Goal: Communication & Community: Share content

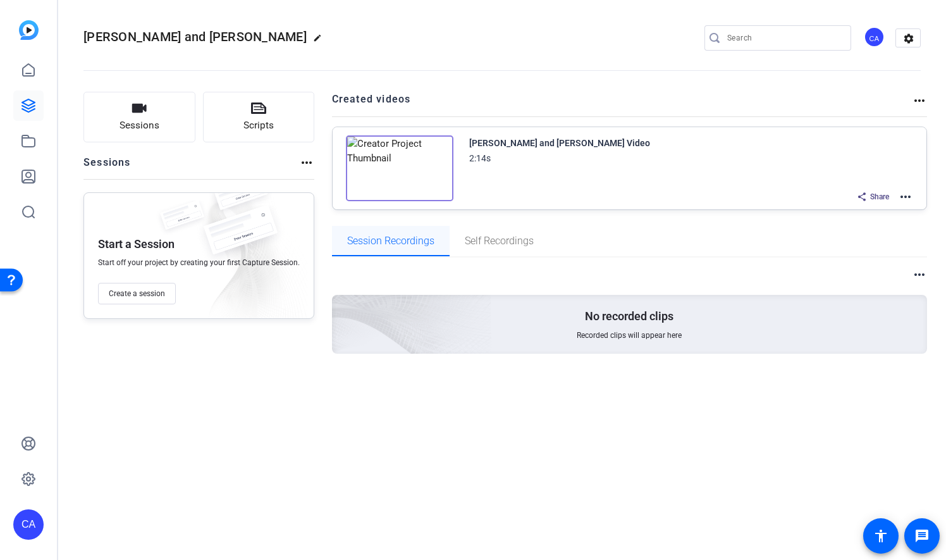
click at [401, 244] on span "Session Recordings" at bounding box center [390, 241] width 87 height 10
click at [35, 69] on icon at bounding box center [28, 70] width 15 height 15
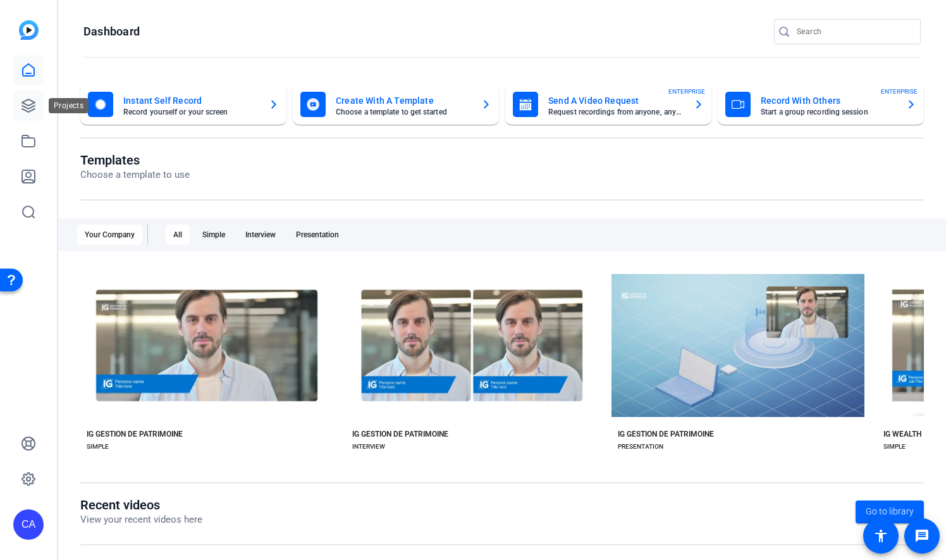
click at [25, 106] on icon at bounding box center [28, 105] width 15 height 15
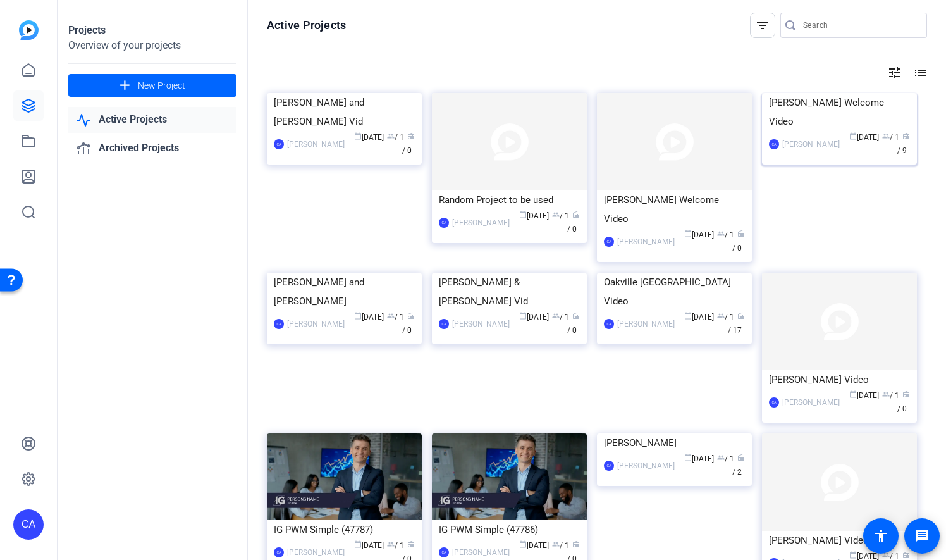
click at [862, 93] on img at bounding box center [839, 93] width 155 height 0
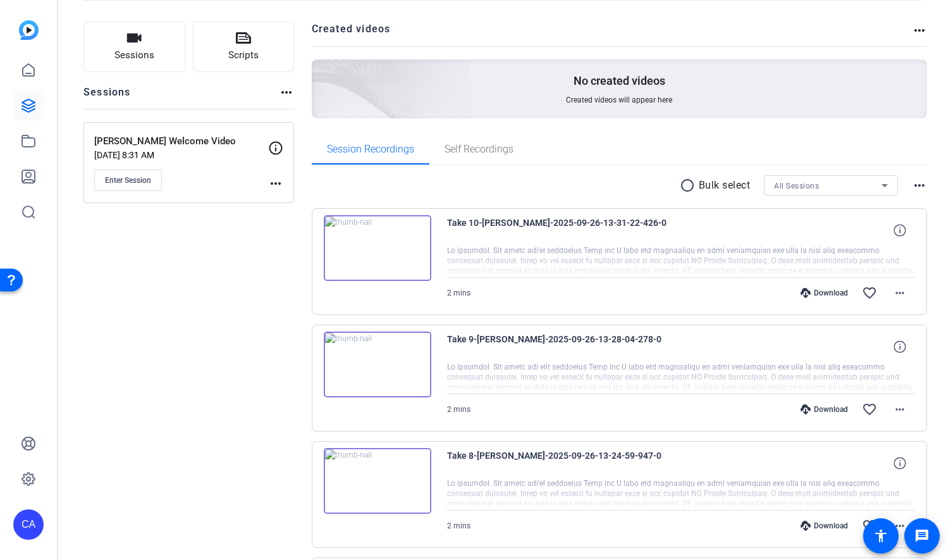
scroll to position [126, 0]
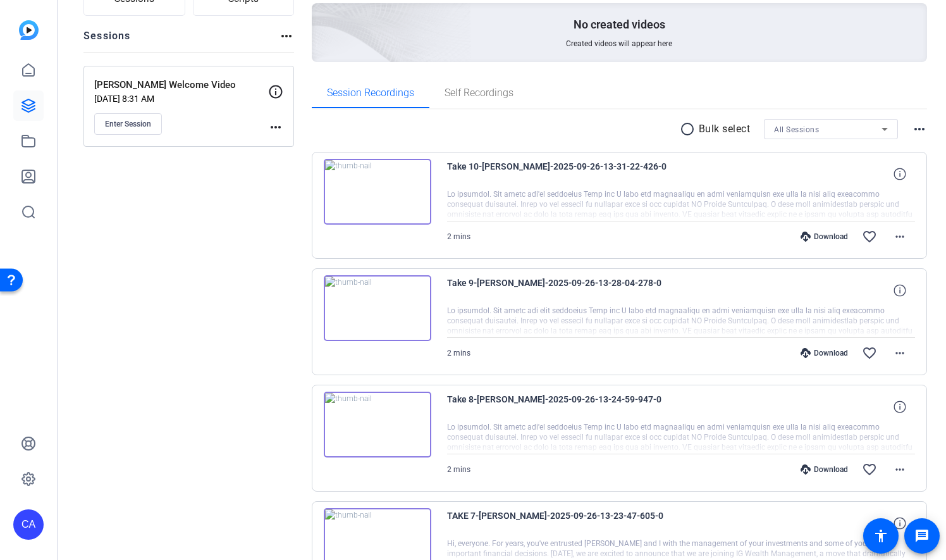
click at [389, 181] on img at bounding box center [377, 192] width 107 height 66
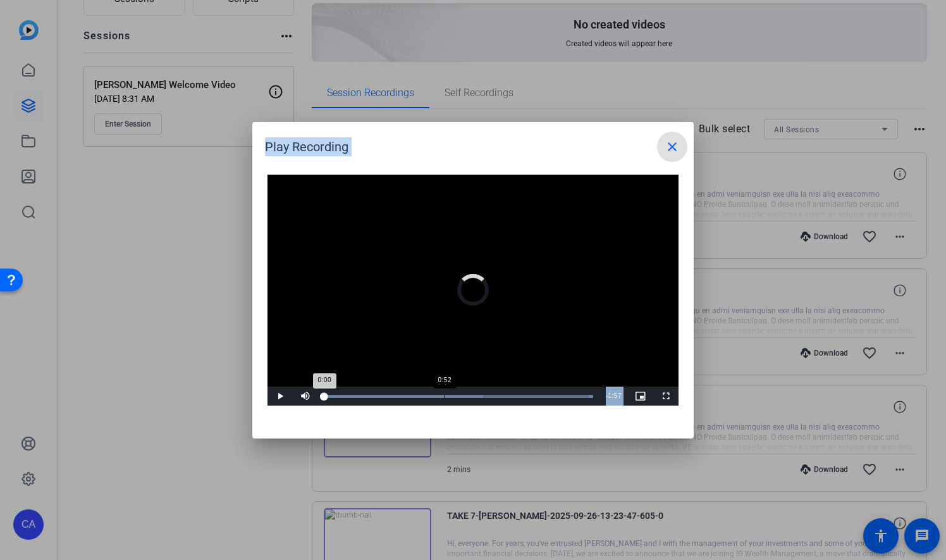
click at [444, 393] on div "Loaded : 100.00% 0:52 0:00" at bounding box center [458, 395] width 281 height 19
click at [671, 145] on mat-icon "close" at bounding box center [671, 146] width 15 height 15
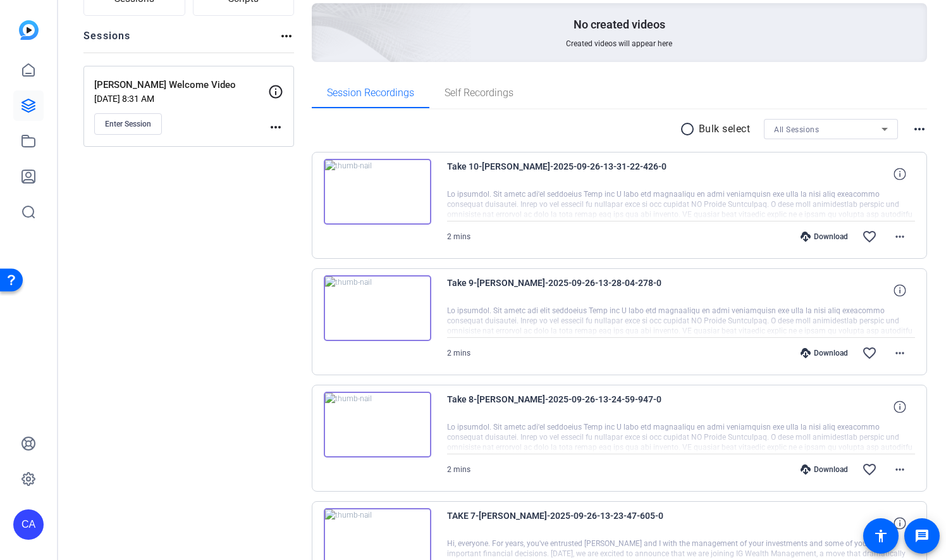
click at [390, 319] on img at bounding box center [377, 308] width 107 height 66
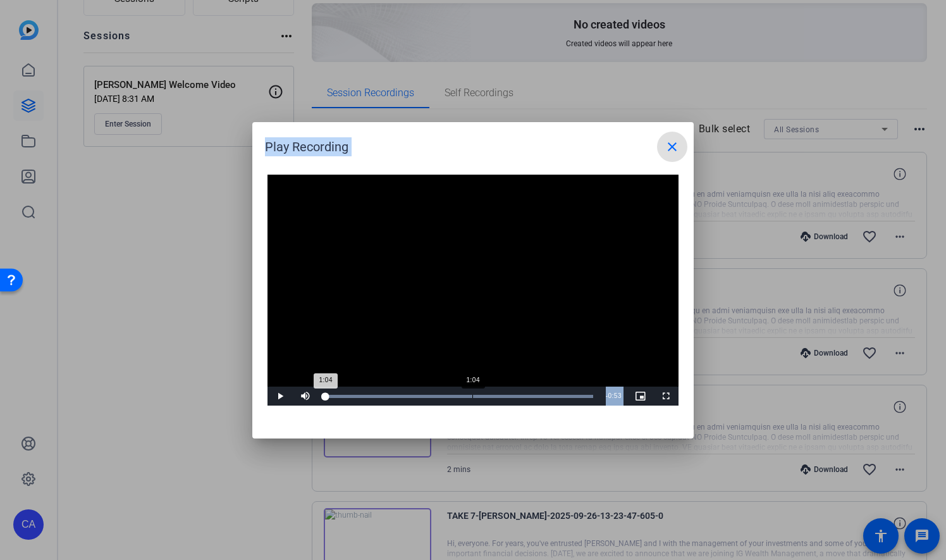
click at [472, 395] on div "1:04" at bounding box center [472, 396] width 1 height 3
click at [687, 153] on span at bounding box center [672, 147] width 30 height 30
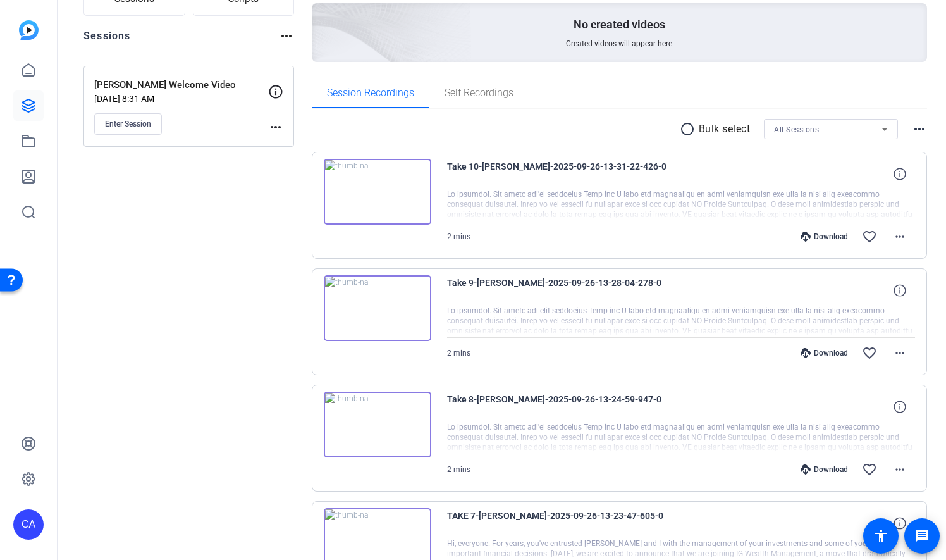
click at [370, 421] on img at bounding box center [377, 424] width 107 height 66
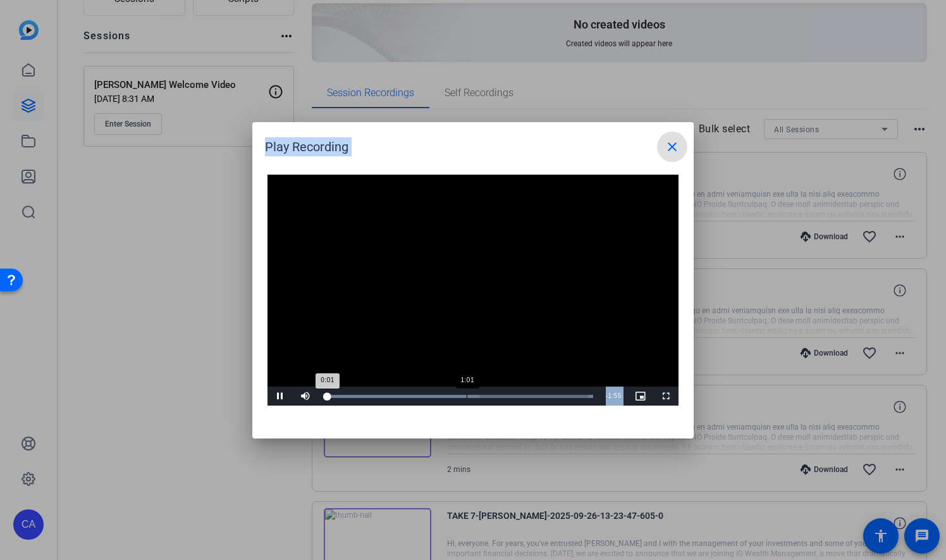
click at [467, 395] on div "Loaded : 100.00% 1:01 0:01" at bounding box center [458, 396] width 269 height 3
click at [678, 154] on span at bounding box center [672, 147] width 30 height 30
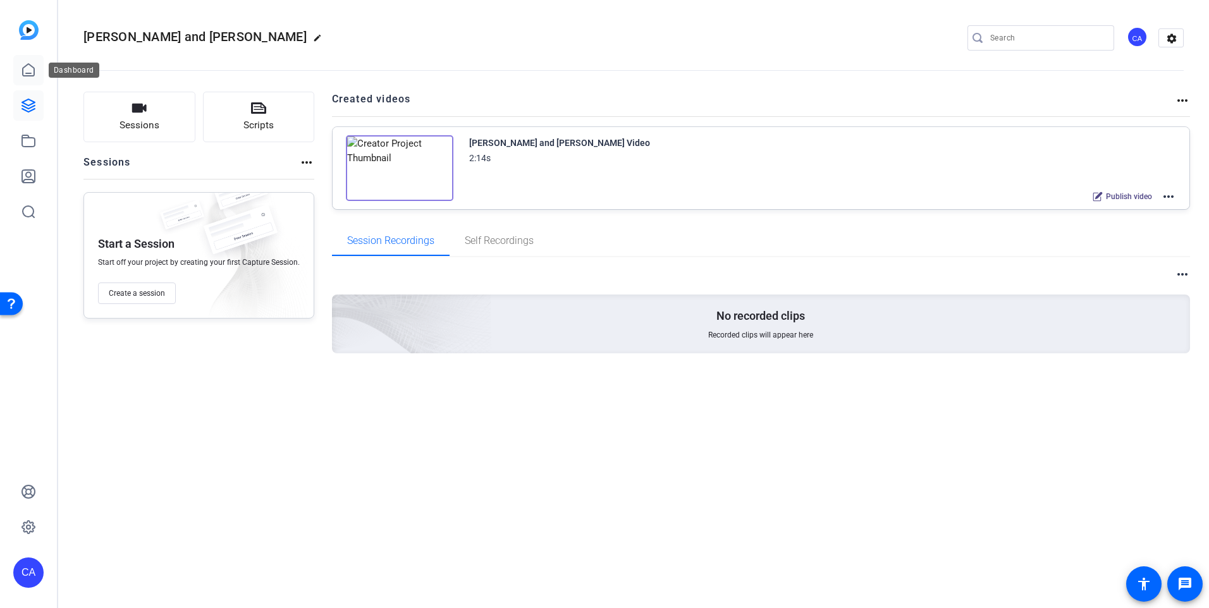
click at [22, 65] on icon at bounding box center [28, 70] width 15 height 15
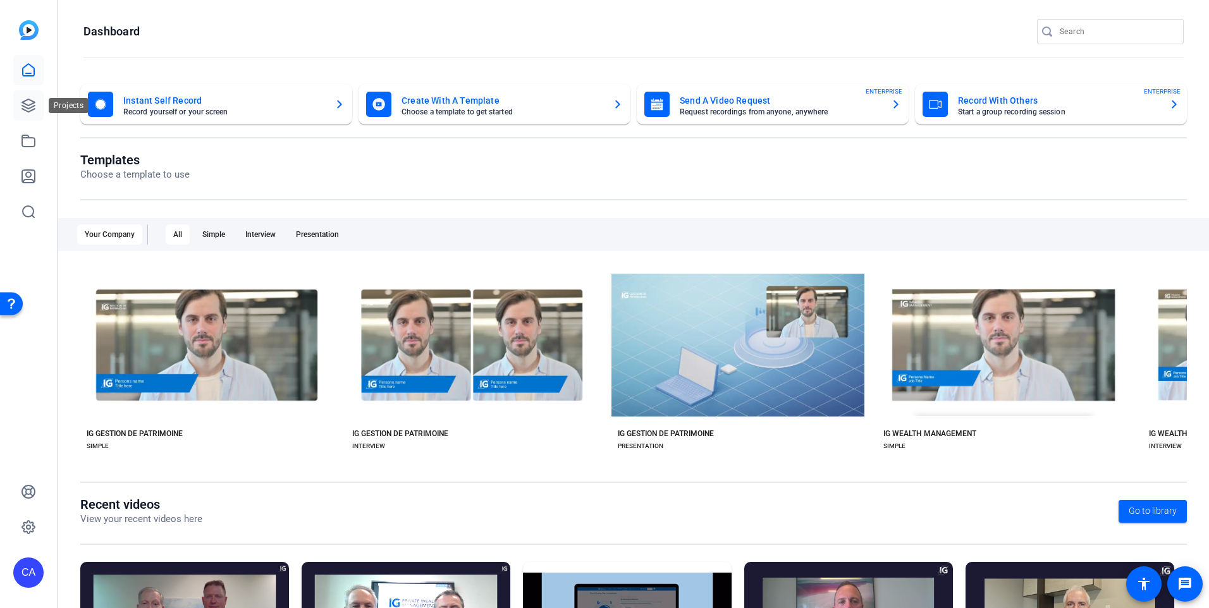
click at [35, 109] on icon at bounding box center [28, 105] width 13 height 13
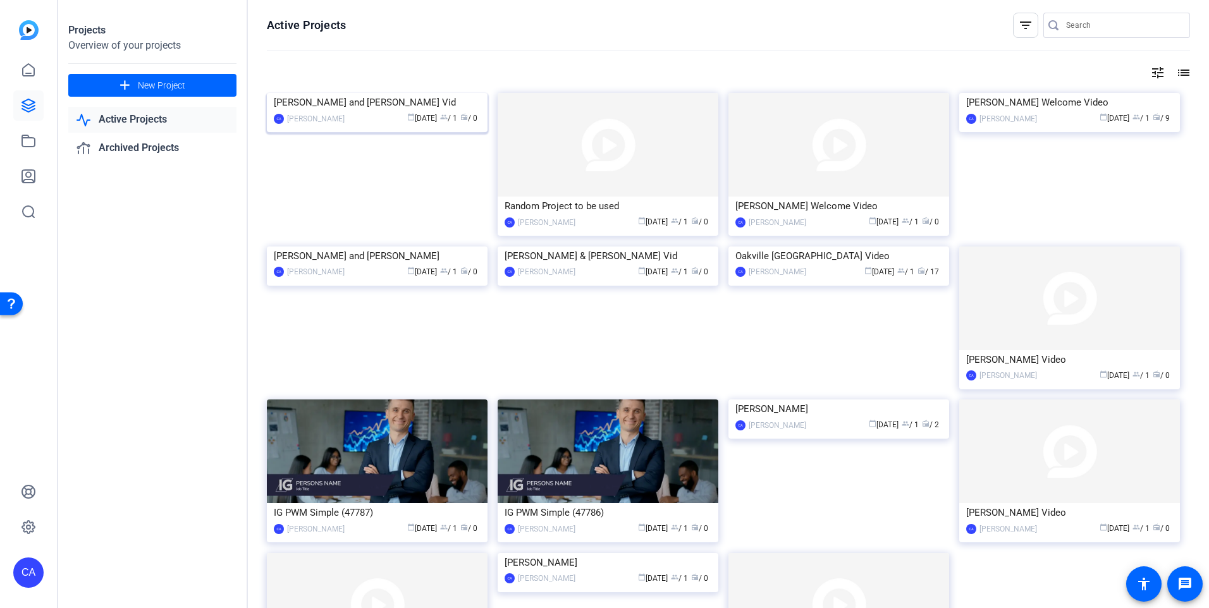
click at [429, 93] on img at bounding box center [377, 93] width 221 height 0
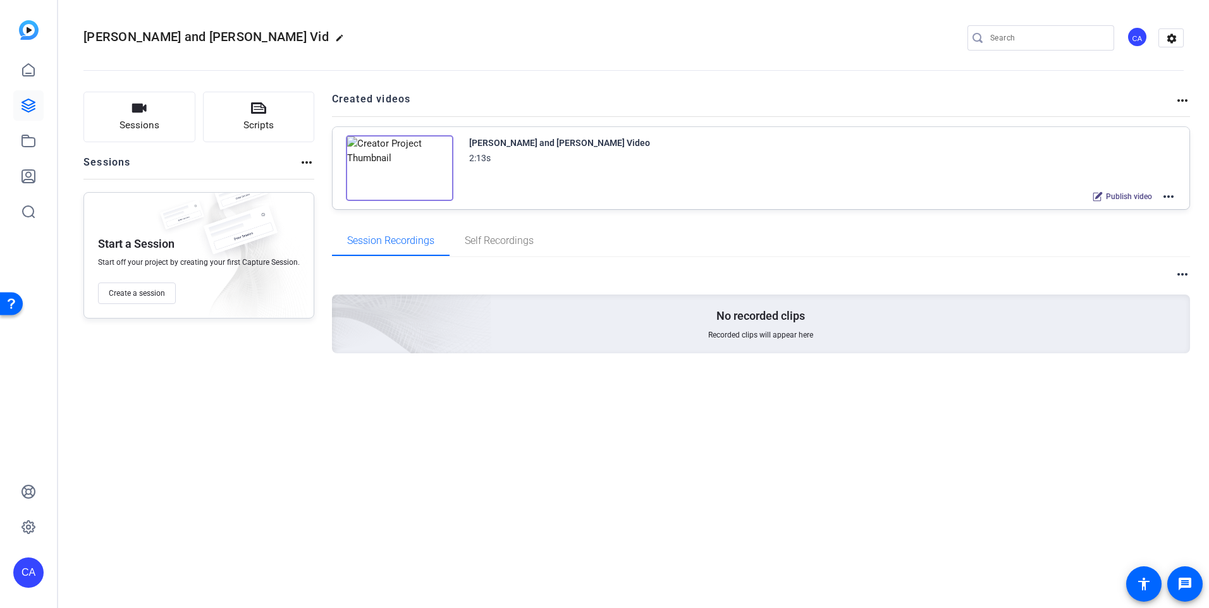
click at [1172, 192] on mat-icon "more_horiz" at bounding box center [1168, 196] width 15 height 15
click at [1152, 210] on span "Edit in Creator" at bounding box center [1122, 211] width 88 height 15
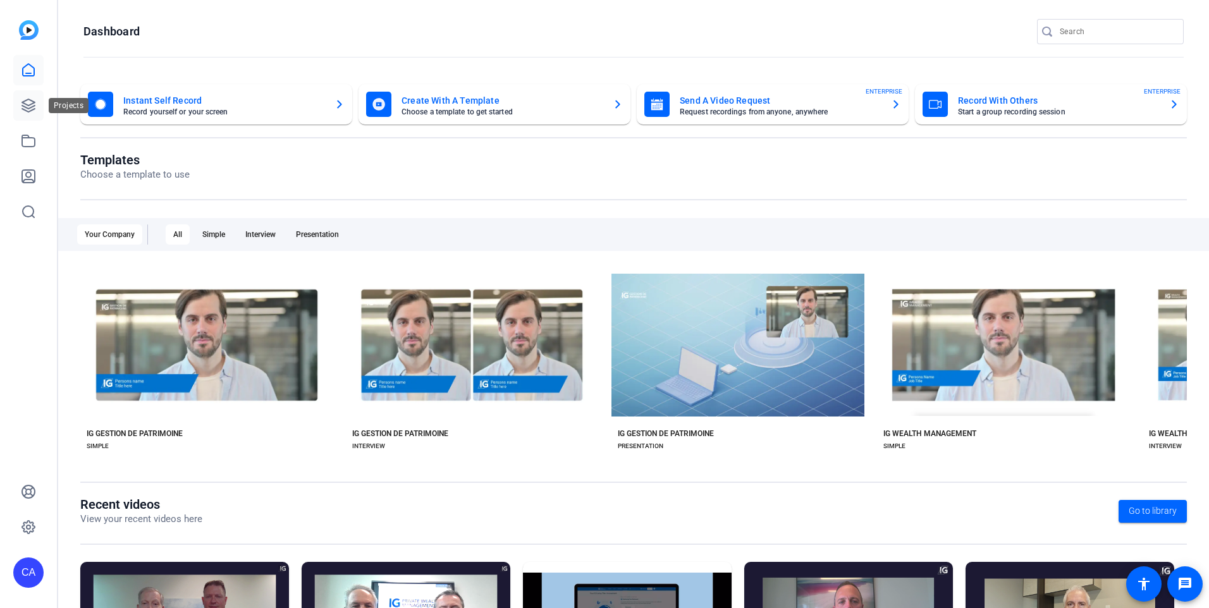
click at [27, 108] on icon at bounding box center [28, 105] width 13 height 13
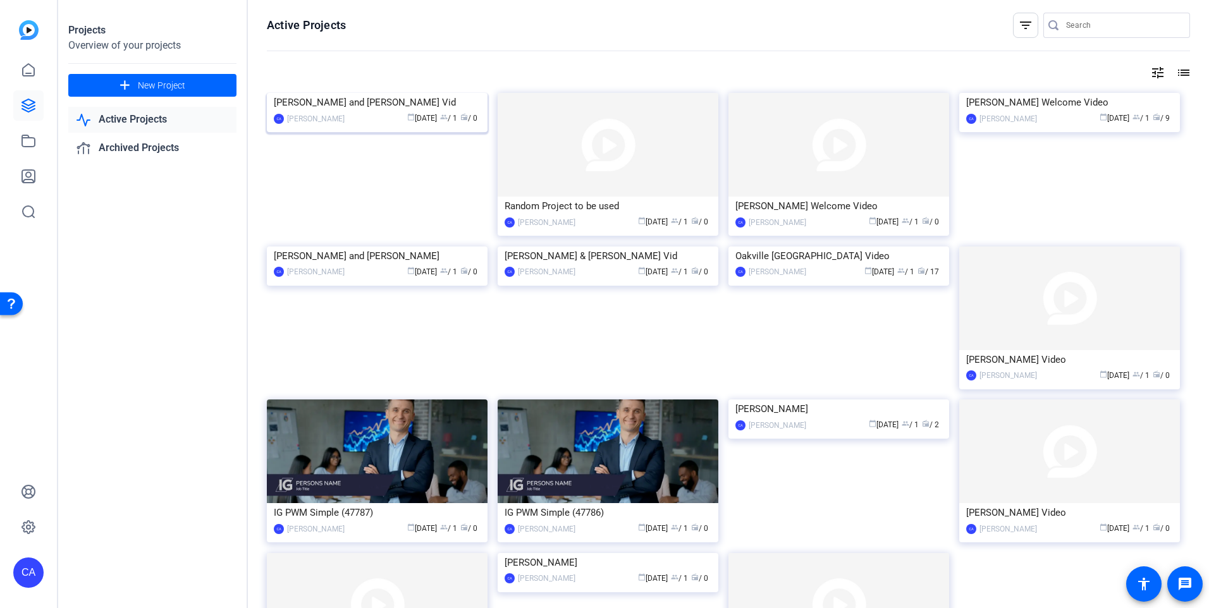
click at [442, 93] on img at bounding box center [377, 93] width 221 height 0
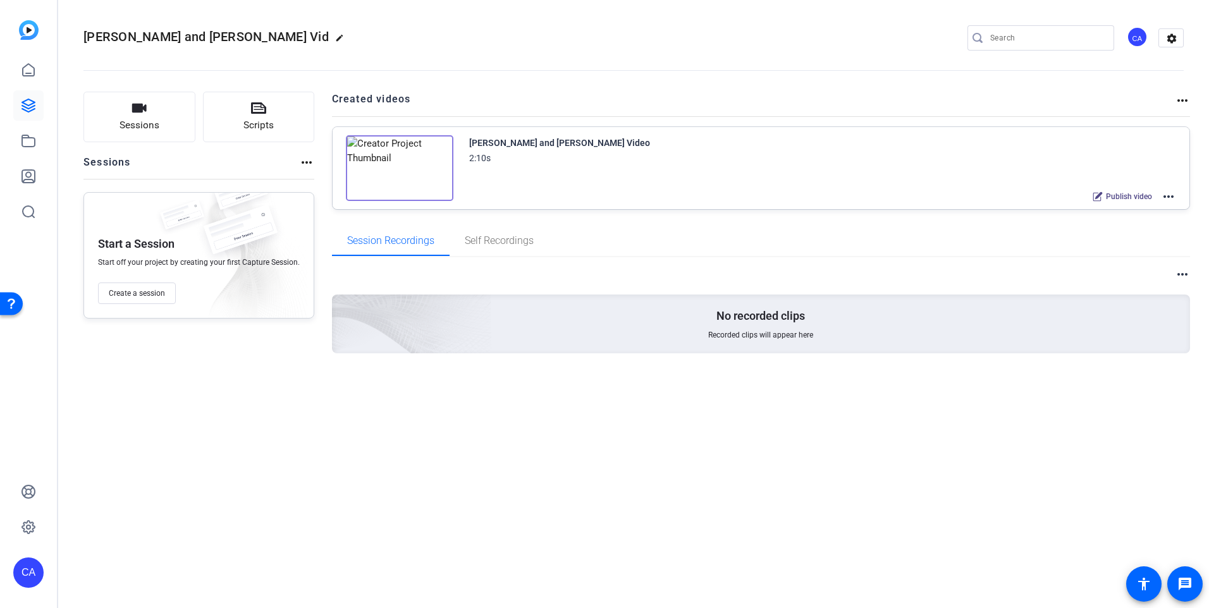
click at [1170, 195] on mat-icon "more_horiz" at bounding box center [1168, 196] width 15 height 15
click at [1185, 99] on div at bounding box center [604, 304] width 1209 height 608
click at [1181, 99] on mat-icon "more_horiz" at bounding box center [1182, 100] width 15 height 15
click at [761, 231] on div at bounding box center [604, 304] width 1209 height 608
click at [1136, 193] on span "Publish video" at bounding box center [1129, 197] width 46 height 10
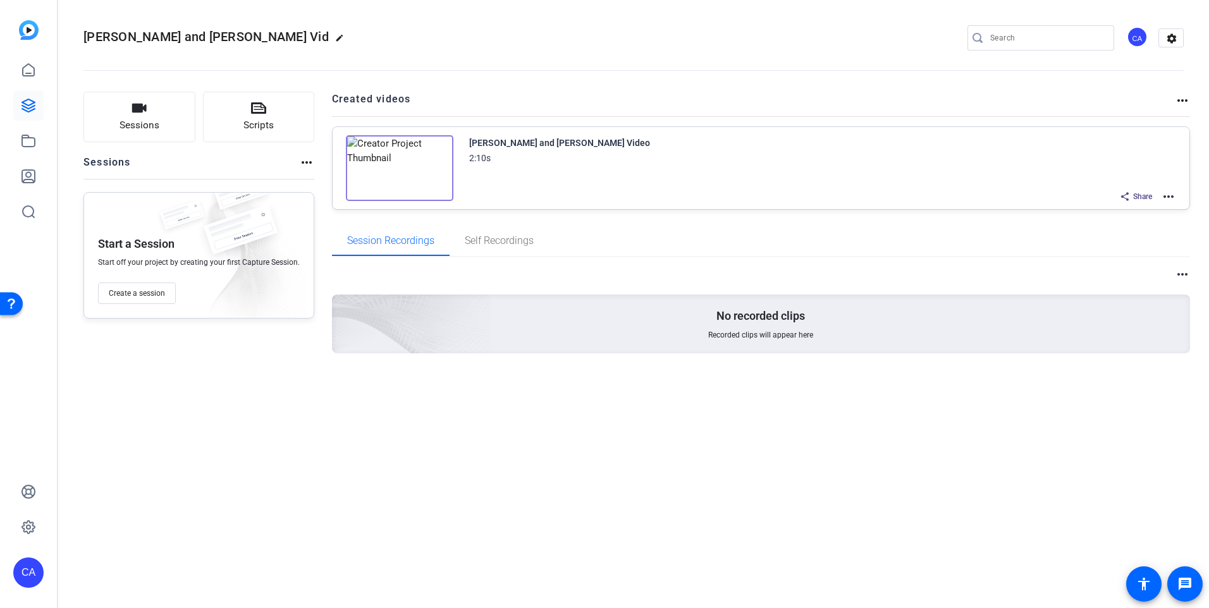
click at [1167, 192] on mat-icon "more_horiz" at bounding box center [1168, 196] width 15 height 15
click at [1134, 193] on div at bounding box center [604, 304] width 1209 height 608
click at [1124, 195] on icon at bounding box center [1125, 196] width 8 height 8
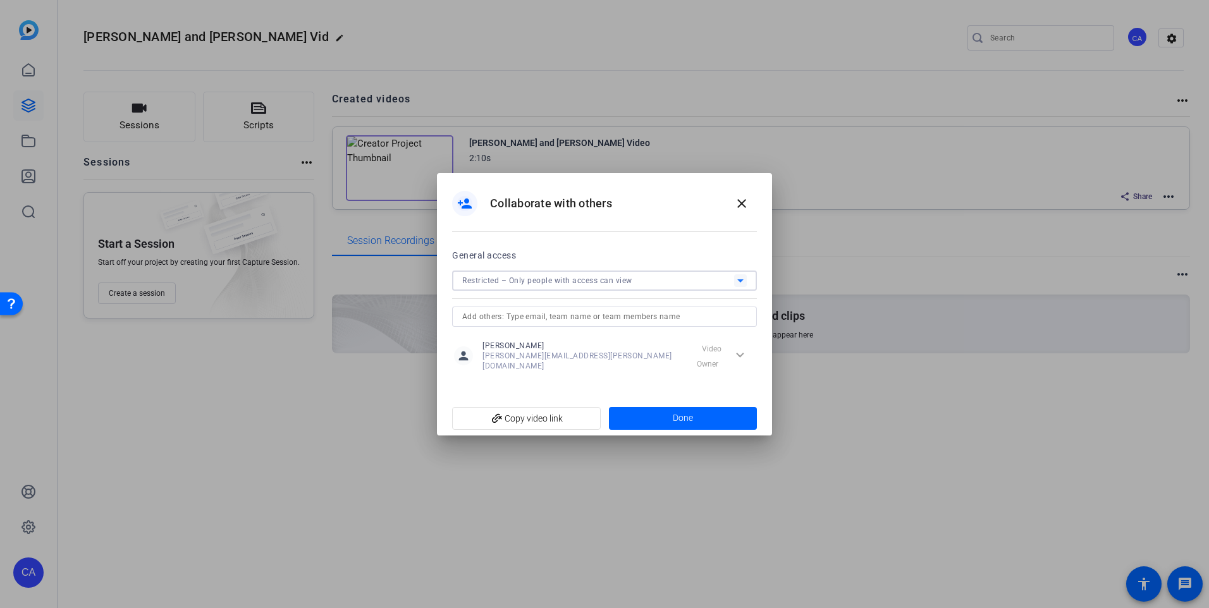
click at [742, 282] on icon at bounding box center [740, 280] width 15 height 15
click at [478, 314] on span "Restricted – Only people with access can view" at bounding box center [551, 312] width 178 height 15
click at [493, 321] on input "text" at bounding box center [604, 316] width 285 height 15
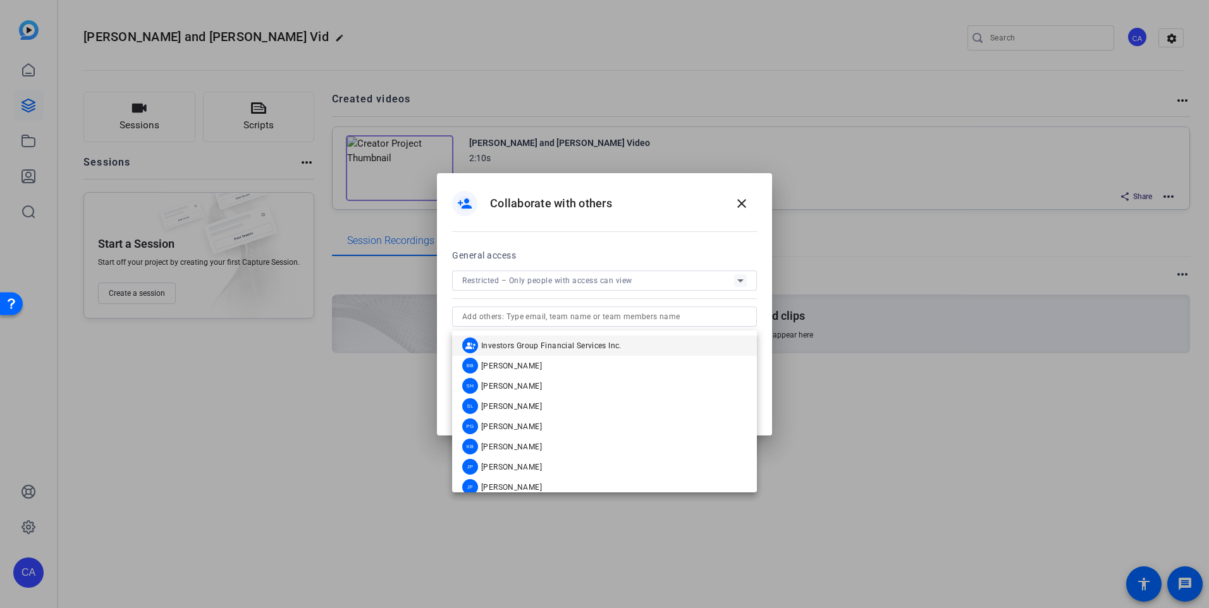
click at [721, 247] on div "person_add Collaborate with others close" at bounding box center [604, 210] width 335 height 74
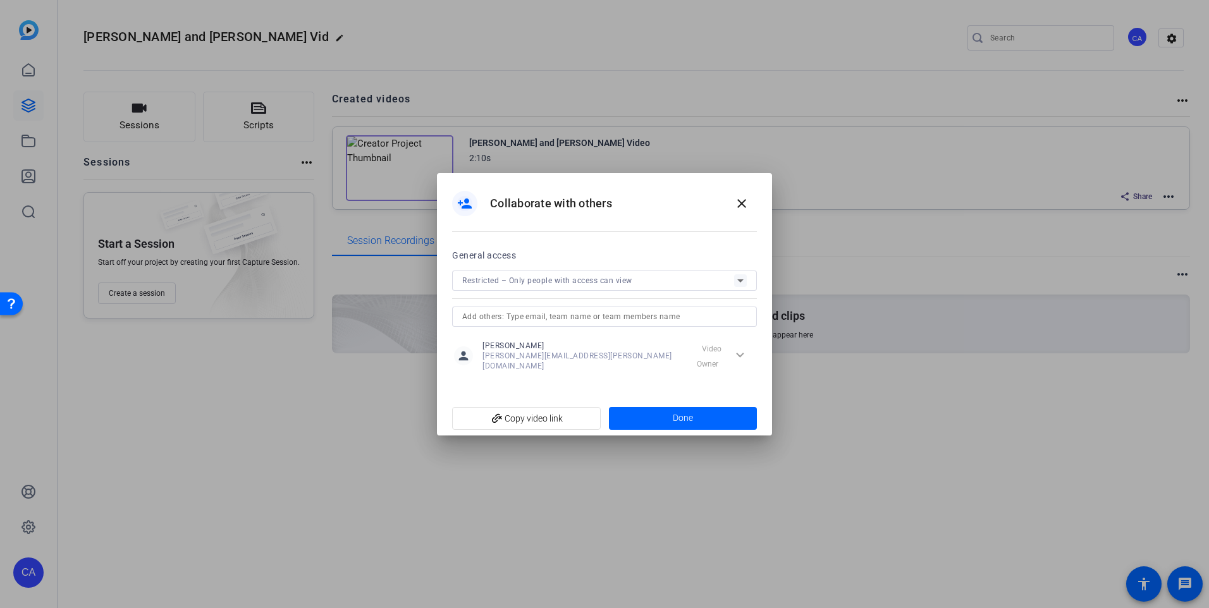
click at [740, 279] on icon at bounding box center [740, 280] width 15 height 15
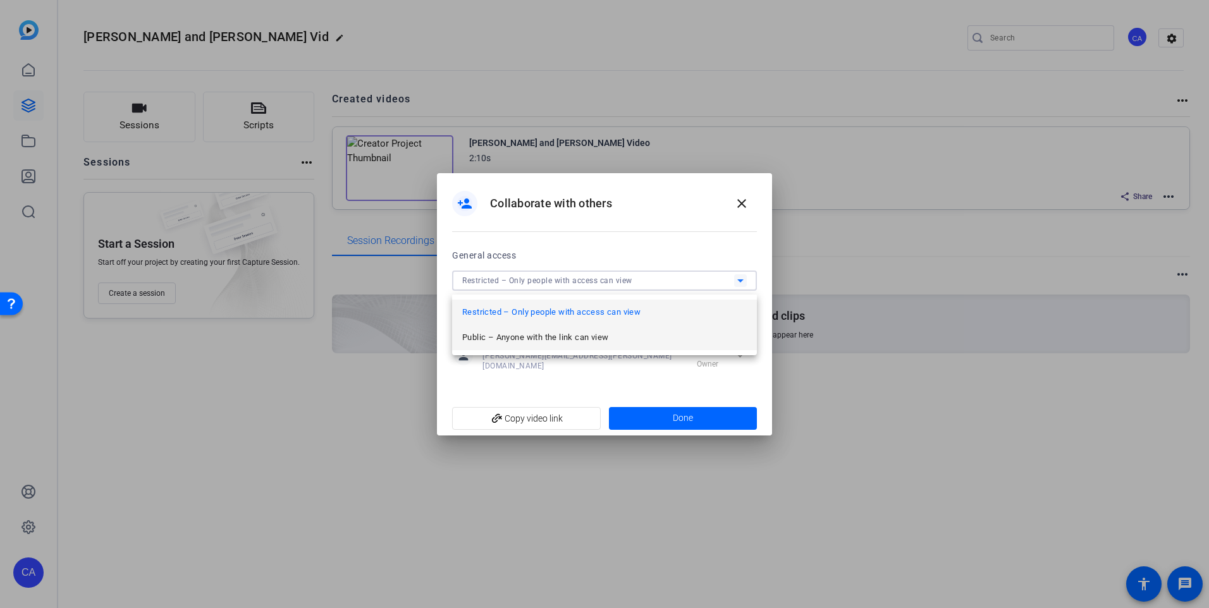
click at [587, 334] on span "Public – Anyone with the link can view" at bounding box center [535, 337] width 146 height 15
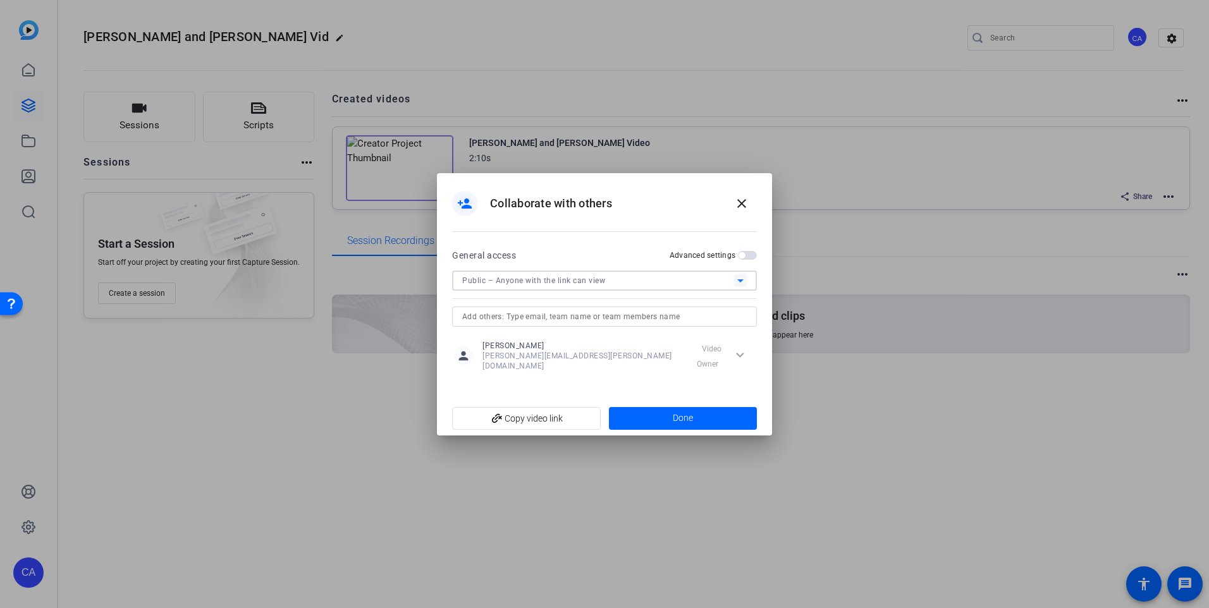
click at [733, 285] on icon at bounding box center [740, 280] width 15 height 15
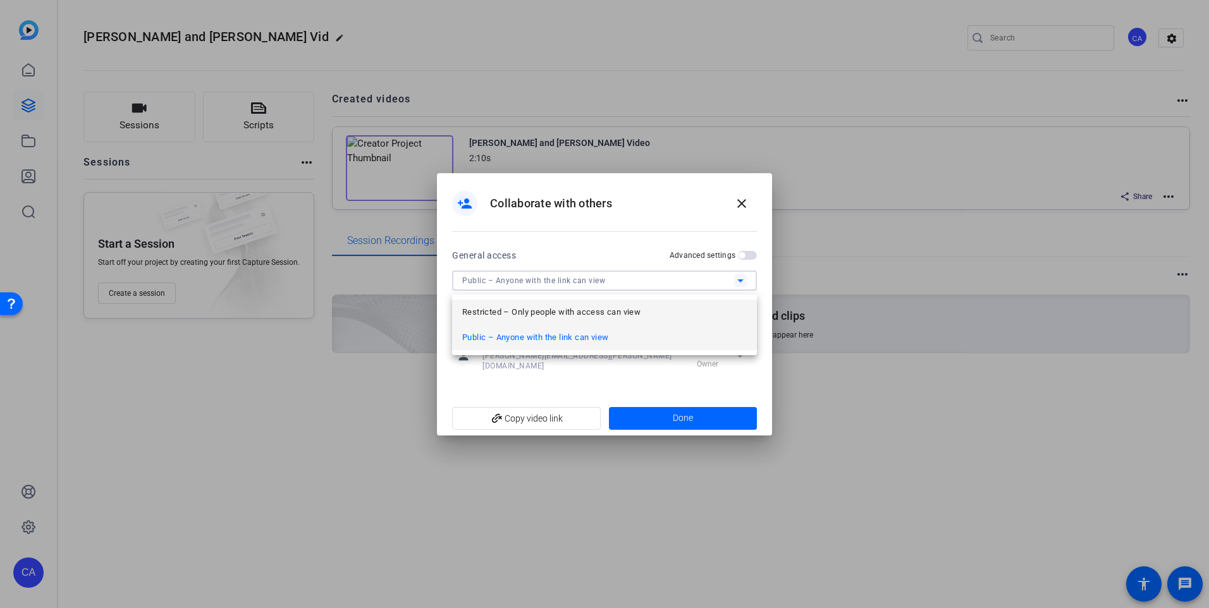
click at [687, 304] on mat-option "Restricted – Only people with access can view" at bounding box center [604, 312] width 305 height 25
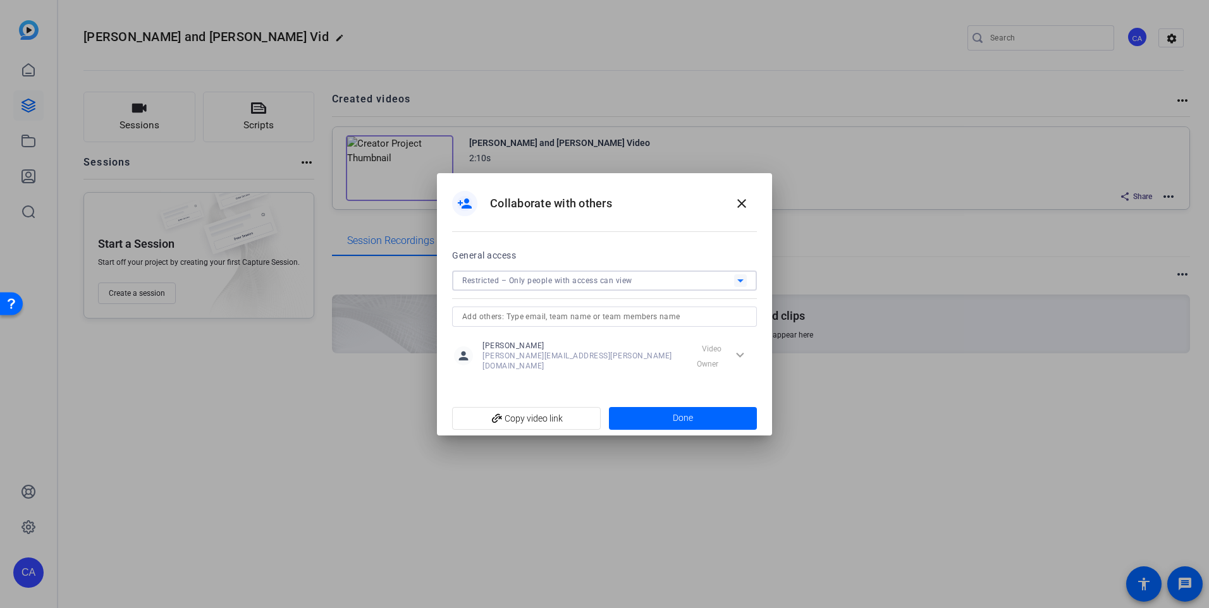
click at [573, 324] on input "text" at bounding box center [604, 316] width 285 height 15
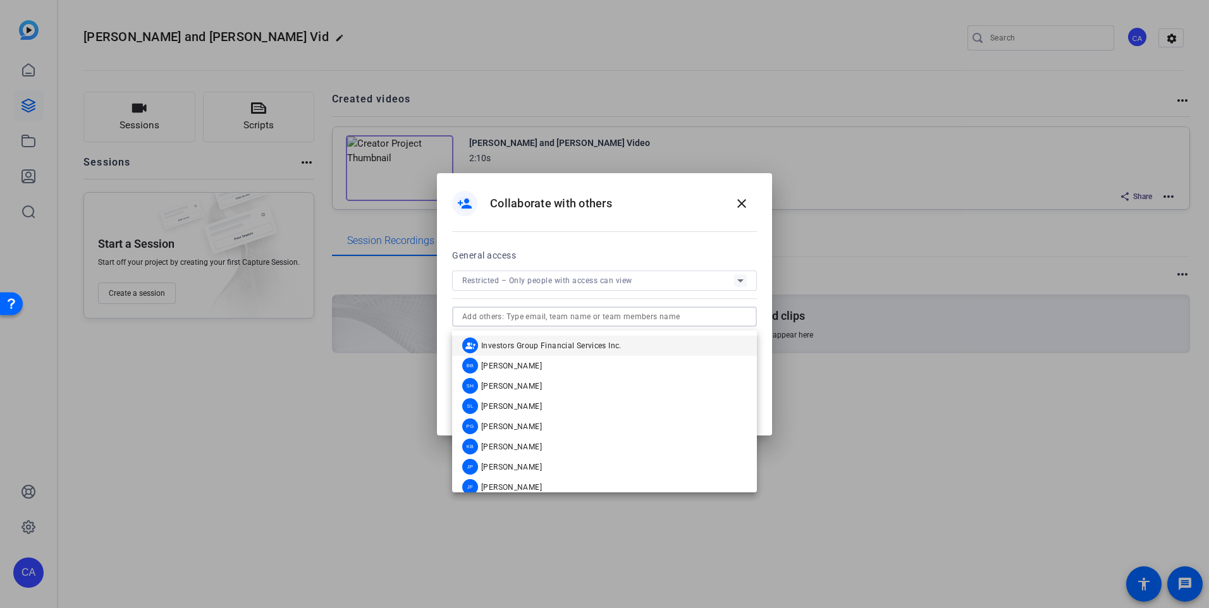
paste input "sean@toplinefinancial.ca"
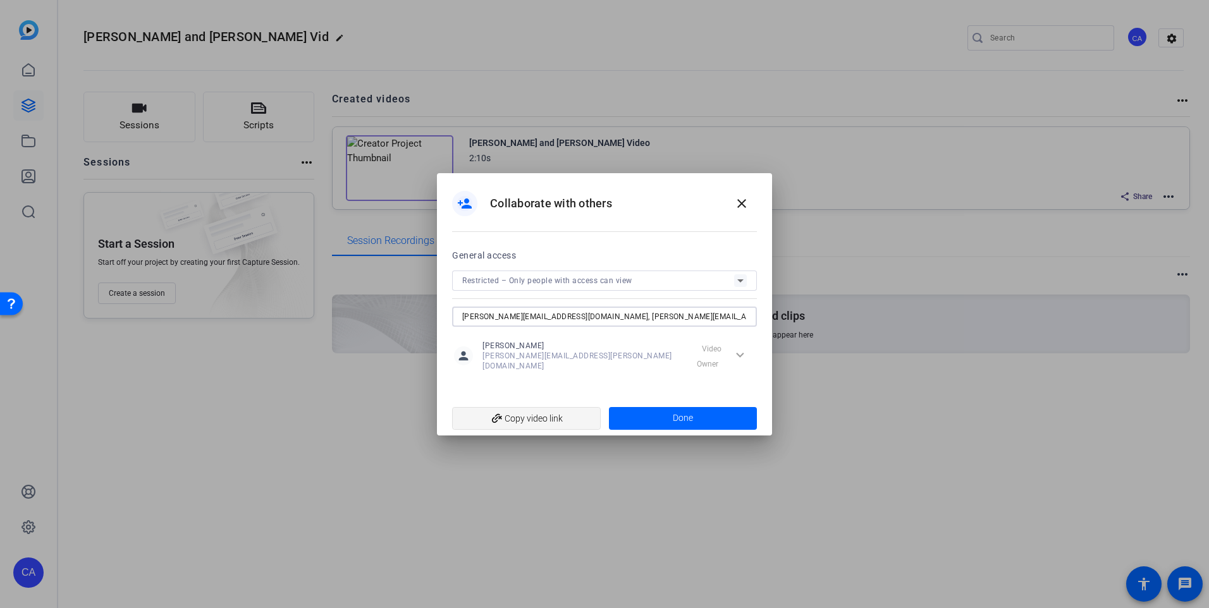
type input "sean@toplinefinancial.ca, paul@toplinefinancial.ca"
click at [524, 417] on span "add_link Copy video link" at bounding box center [526, 419] width 128 height 24
click at [676, 412] on span "Done" at bounding box center [683, 418] width 20 height 13
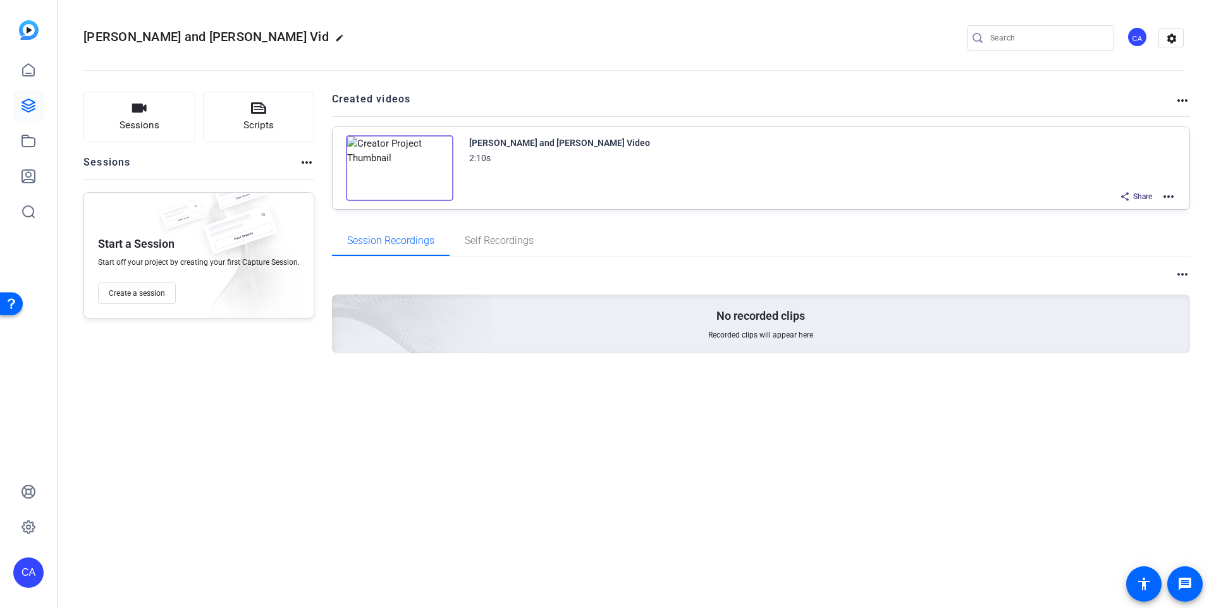
click at [1139, 197] on span "Share" at bounding box center [1142, 197] width 19 height 10
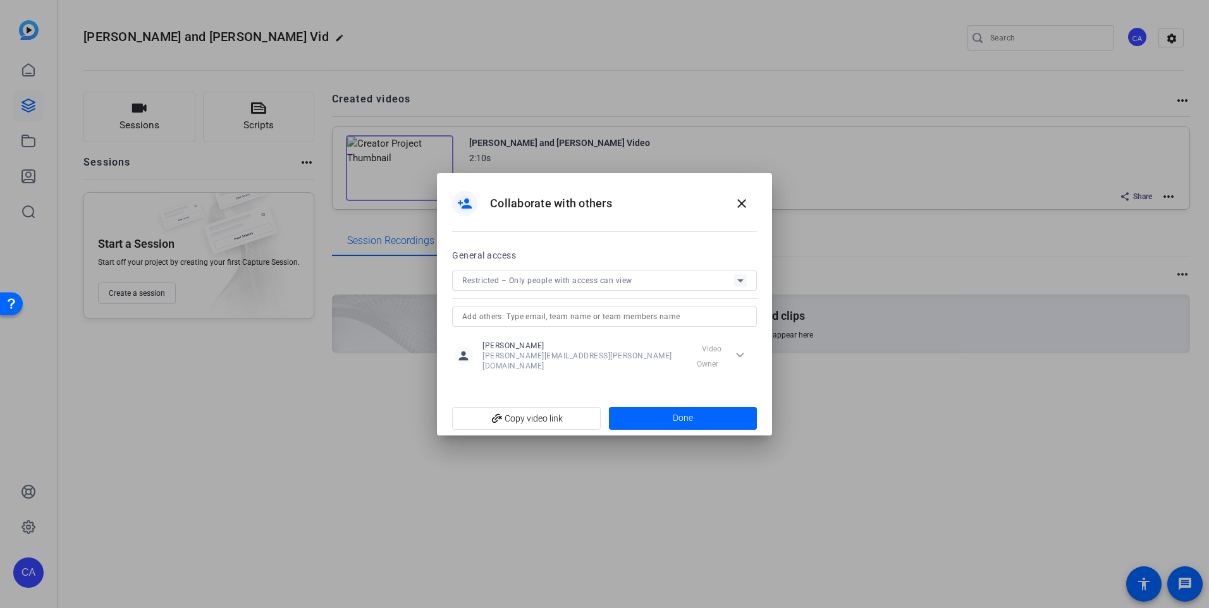
click at [741, 288] on icon at bounding box center [740, 280] width 15 height 15
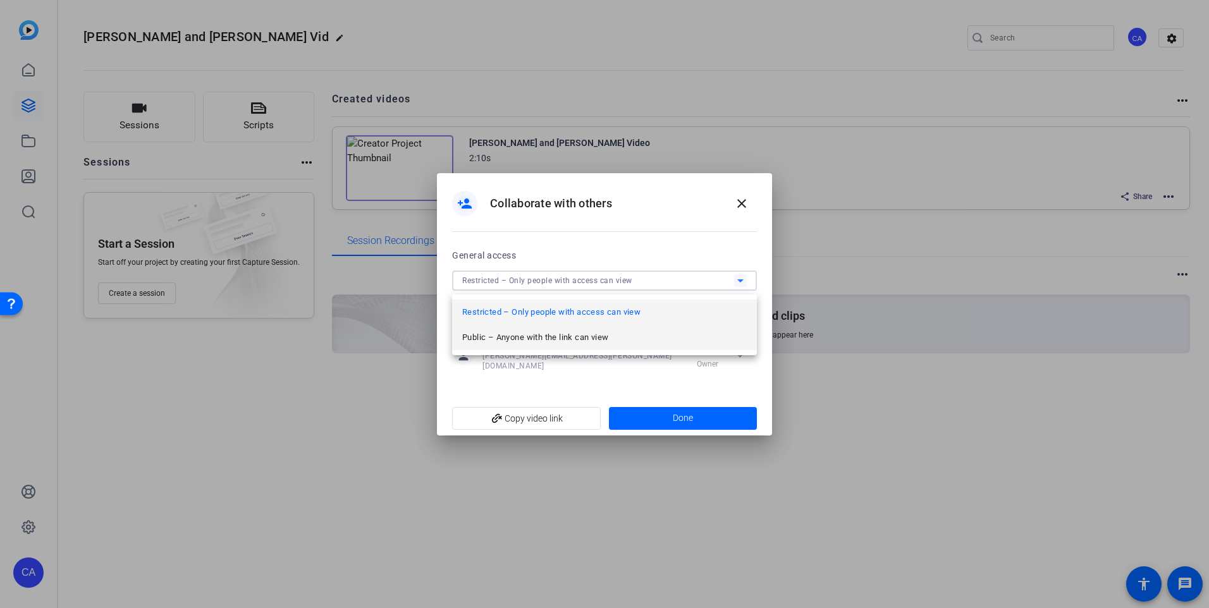
click at [583, 334] on span "Public – Anyone with the link can view" at bounding box center [535, 337] width 146 height 15
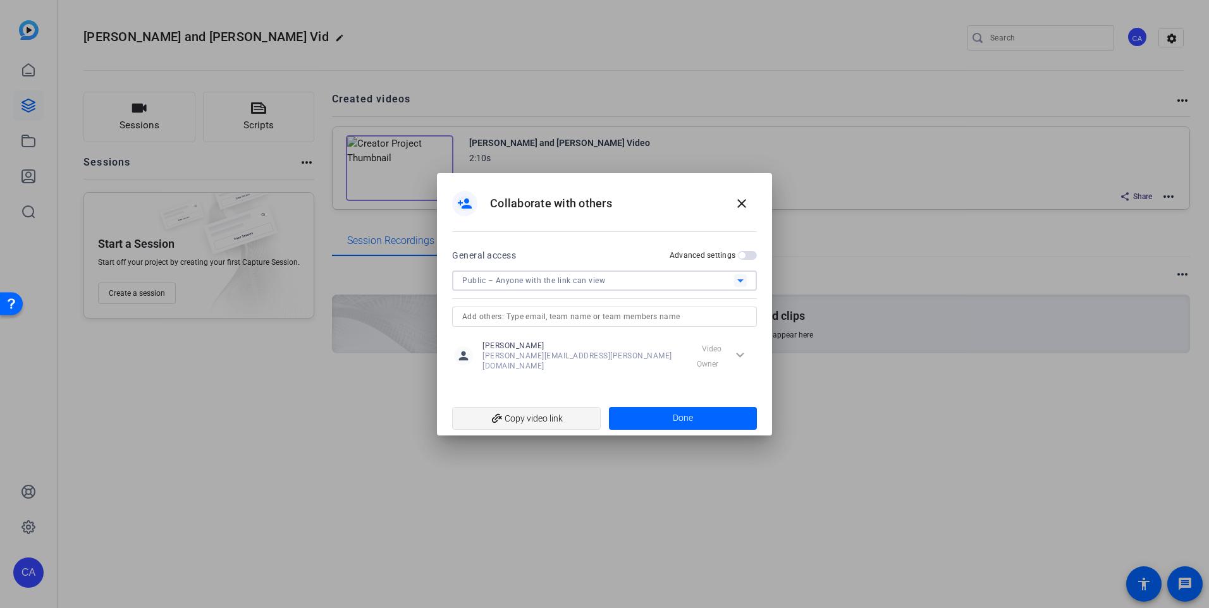
click at [541, 409] on span "add_link Copy video link" at bounding box center [526, 419] width 128 height 24
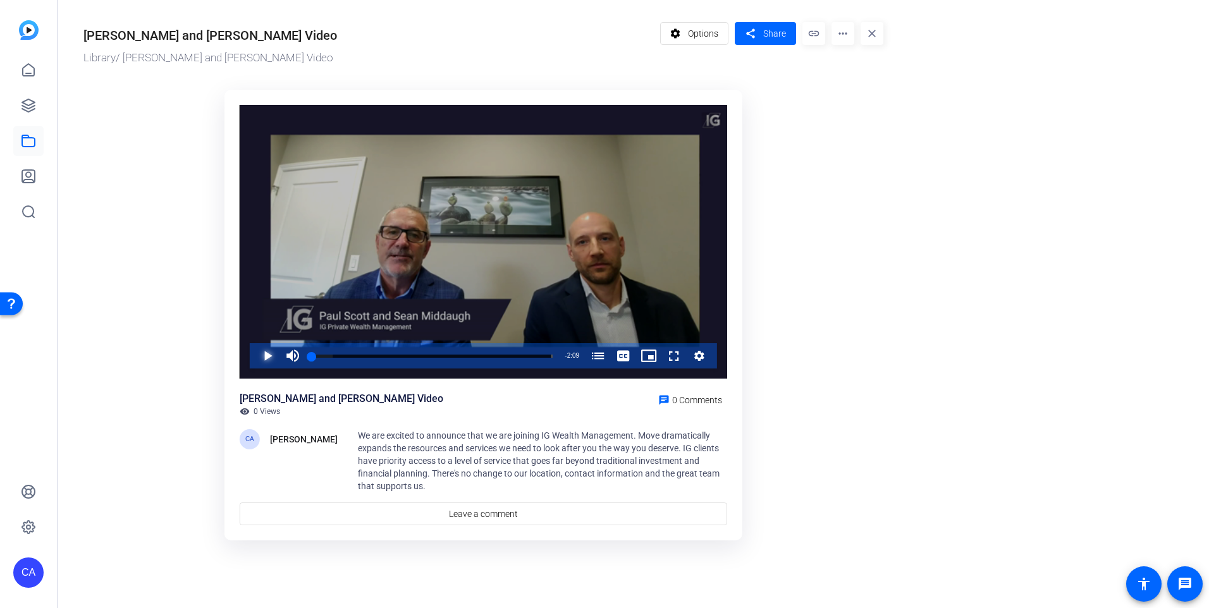
click at [255, 357] on span "Video Player" at bounding box center [255, 355] width 0 height 25
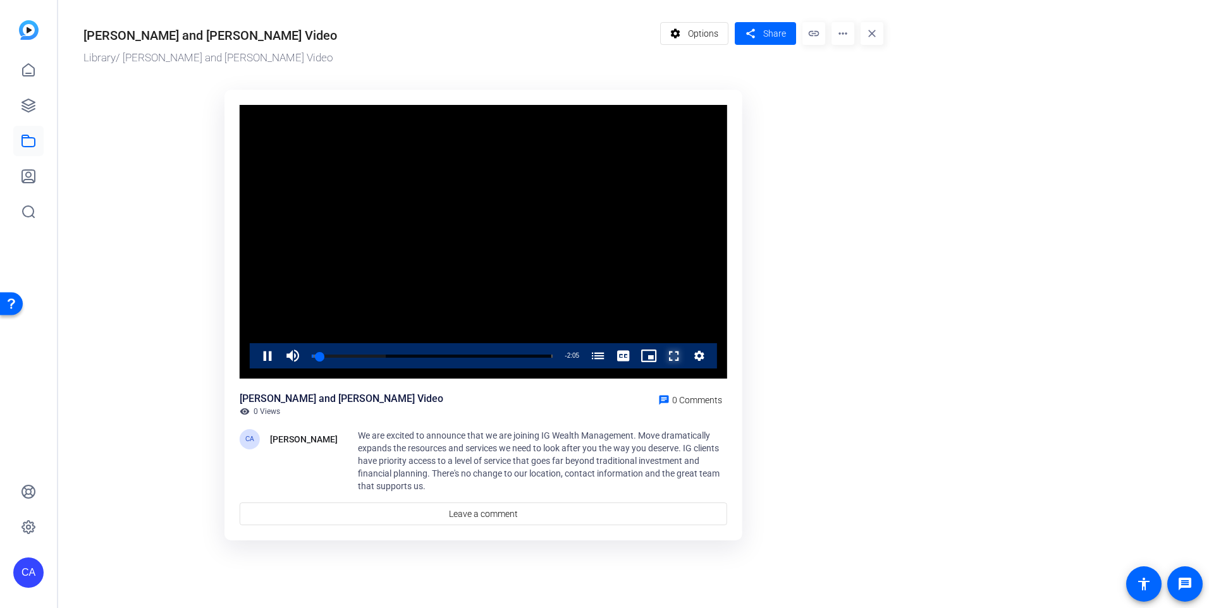
click at [661, 355] on span "Video Player" at bounding box center [661, 355] width 0 height 25
click at [700, 33] on span "Options" at bounding box center [703, 33] width 30 height 24
